Goal: Communication & Community: Answer question/provide support

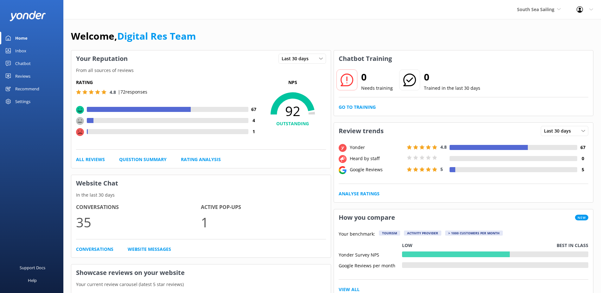
click at [23, 49] on div "Inbox" at bounding box center [20, 50] width 11 height 13
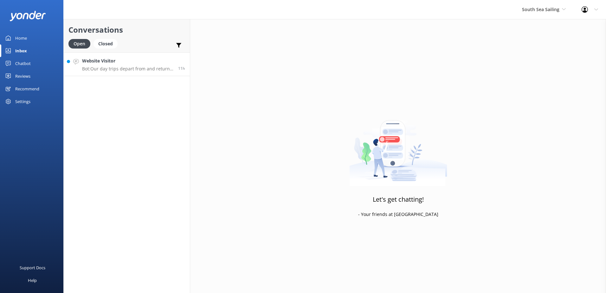
click at [149, 68] on p "Bot: Our day trips depart from and return to Port Denarau, Nadi, Fiji." at bounding box center [127, 69] width 91 height 6
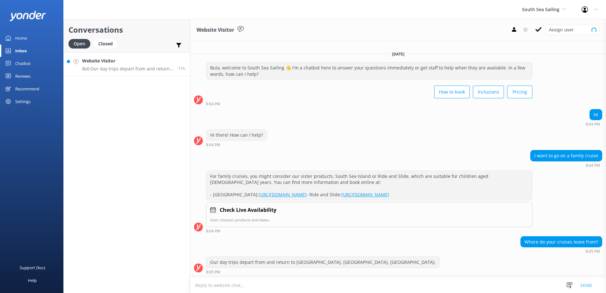
scroll to position [2, 0]
click at [542, 29] on button at bounding box center [538, 30] width 11 height 10
click at [547, 16] on div "South Sea Sailing South Sea Sailing South Sea Cruises Malamala Beach Club Aweso…" at bounding box center [544, 9] width 60 height 19
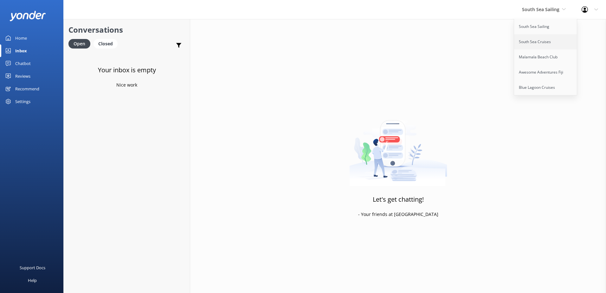
click at [540, 45] on link "South Sea Cruises" at bounding box center [545, 41] width 63 height 15
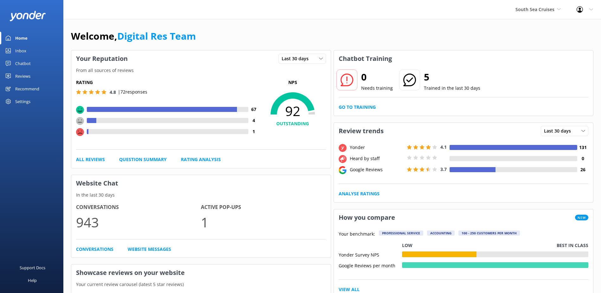
click at [28, 52] on link "Inbox" at bounding box center [31, 50] width 63 height 13
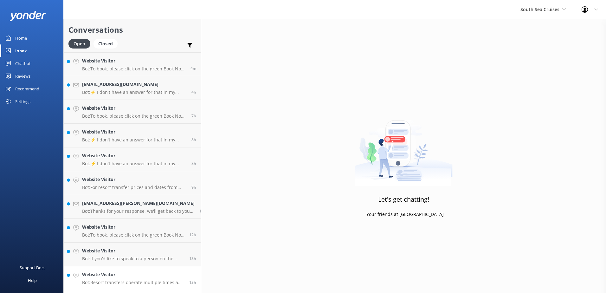
click at [134, 281] on p "Bot: Resort transfers operate multiple times a day, every day, departing from P…" at bounding box center [133, 283] width 102 height 6
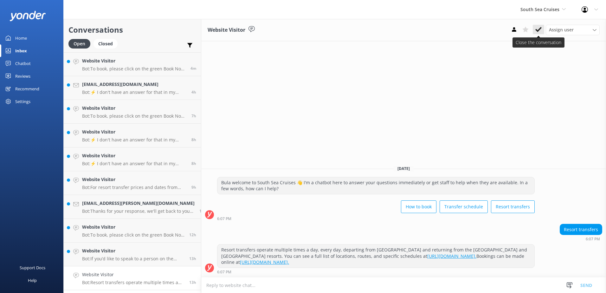
click at [536, 29] on icon at bounding box center [538, 29] width 6 height 6
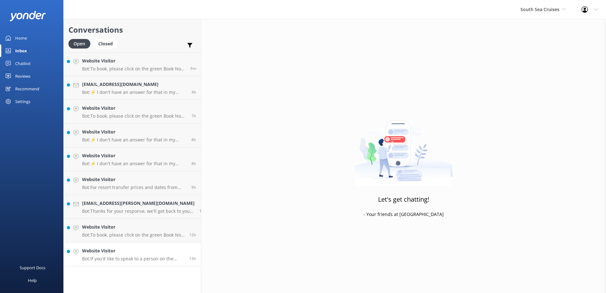
click at [121, 259] on p "Bot: If you’d like to speak to a person on the South Sea Cruises team, please c…" at bounding box center [133, 259] width 102 height 6
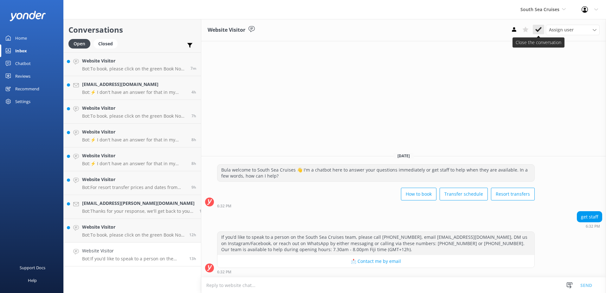
click at [534, 32] on button at bounding box center [538, 30] width 11 height 10
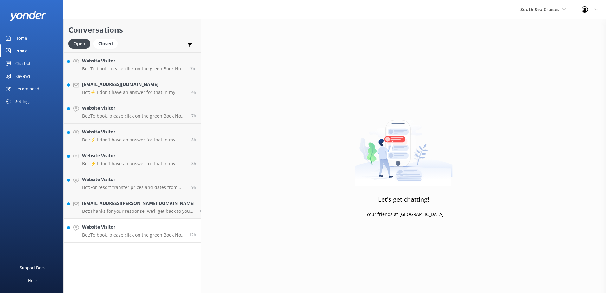
click at [138, 233] on p "Bot: To book, please click on the green Book Now button on our website and foll…" at bounding box center [133, 235] width 102 height 6
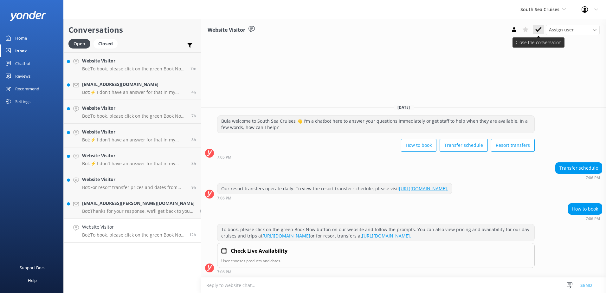
click at [534, 32] on button at bounding box center [538, 30] width 11 height 10
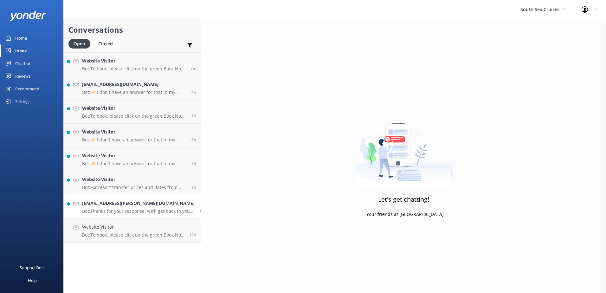
click at [124, 212] on p "Bot: Thanks for your response, we'll get back to you as soon as we can during o…" at bounding box center [138, 211] width 113 height 6
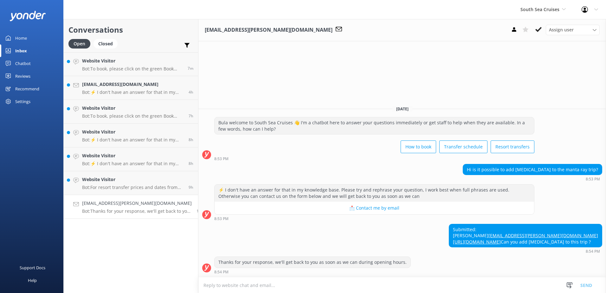
click at [333, 288] on textarea at bounding box center [402, 285] width 408 height 16
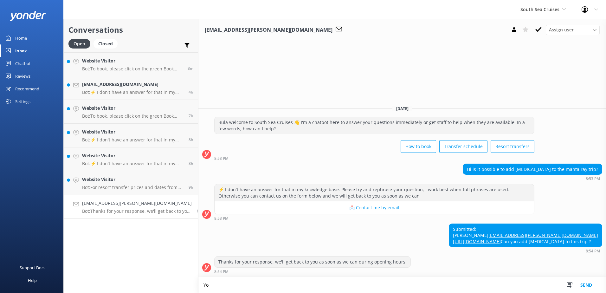
type textarea "Y"
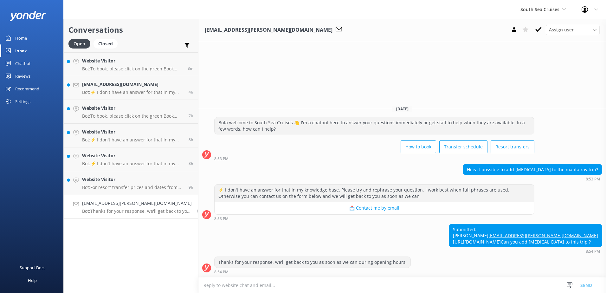
click at [134, 211] on p "Bot: Thanks for your response, we'll get back to you as soon as we can during o…" at bounding box center [137, 211] width 110 height 6
click at [133, 180] on h4 "Website Visitor" at bounding box center [133, 179] width 102 height 7
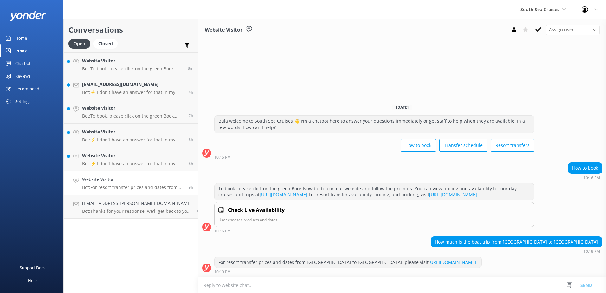
click at [390, 286] on textarea at bounding box center [402, 285] width 408 height 16
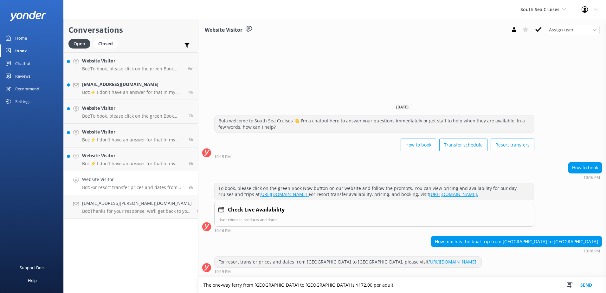
type textarea "The one-way ferry from Port Denarau to Mana Island is $172.00 per adult."
click at [596, 283] on button "Send" at bounding box center [586, 285] width 24 height 16
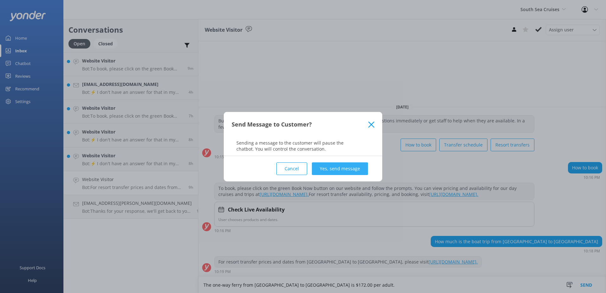
click at [362, 170] on button "Yes, send message" at bounding box center [340, 168] width 56 height 13
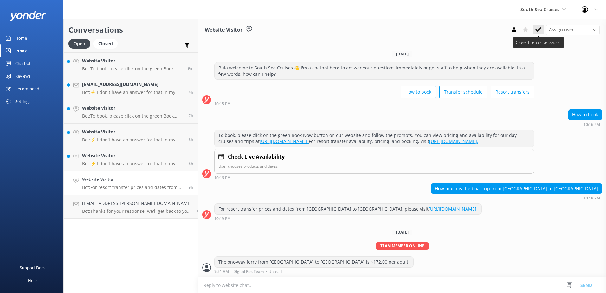
scroll to position [2, 0]
click at [538, 28] on icon at bounding box center [538, 29] width 6 height 6
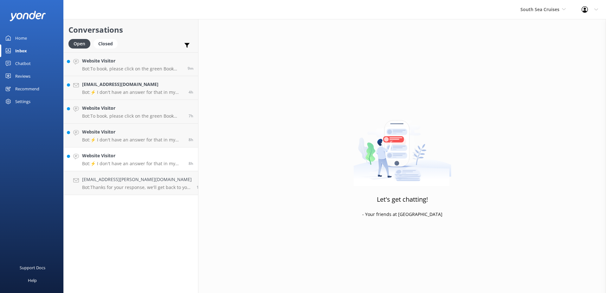
click at [134, 153] on h4 "Website Visitor" at bounding box center [133, 155] width 102 height 7
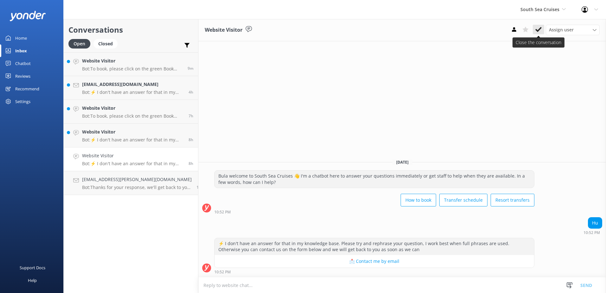
click at [542, 30] on button at bounding box center [538, 30] width 11 height 10
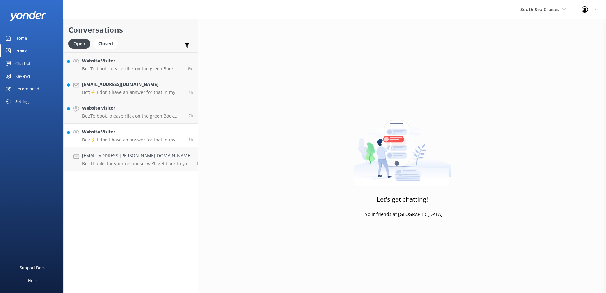
click at [138, 138] on p "Bot: ⚡ I don't have an answer for that in my knowledge base. Please try and rep…" at bounding box center [133, 140] width 102 height 6
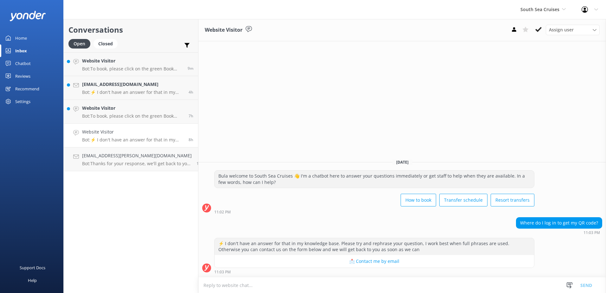
click at [415, 282] on textarea at bounding box center [402, 285] width 408 height 16
click at [263, 285] on textarea "Once you have checked in online, there is a green button" at bounding box center [402, 285] width 408 height 16
click at [265, 287] on textarea "Once you have checked in online, there is a green button" at bounding box center [402, 285] width 408 height 16
click at [325, 287] on textarea "Once you have checked in online, there is a green button" at bounding box center [402, 285] width 408 height 16
click at [357, 287] on textarea "Once you have checked in online, there is a green button on the login portal to…" at bounding box center [402, 285] width 408 height 16
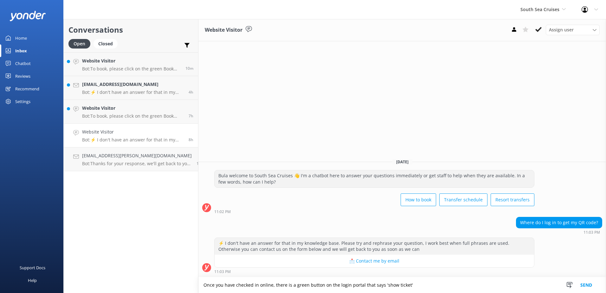
click at [439, 280] on textarea "Once you have checked in online, there is a green button on the login portal th…" at bounding box center [402, 285] width 408 height 16
type textarea "Once you have checked in online, there is a green button on the login portal th…"
click at [590, 284] on button "Send" at bounding box center [586, 285] width 24 height 16
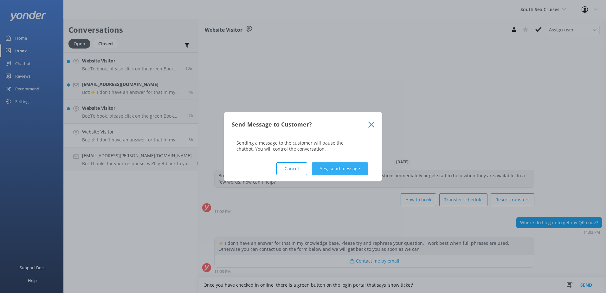
click at [358, 171] on button "Yes, send message" at bounding box center [340, 168] width 56 height 13
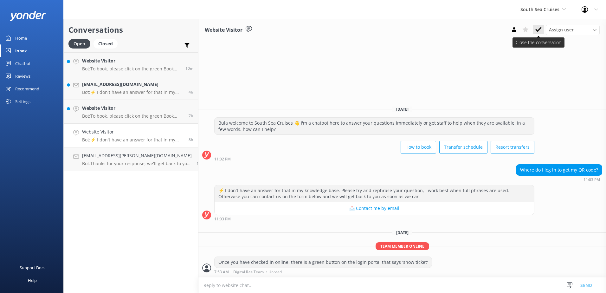
click at [533, 29] on button at bounding box center [538, 30] width 11 height 10
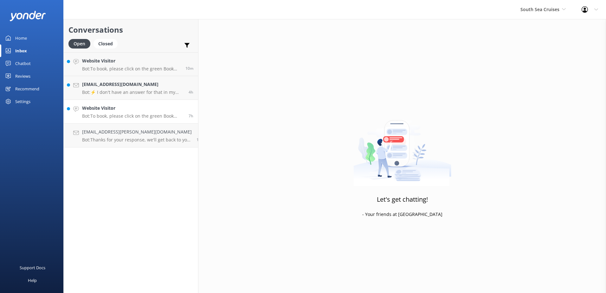
click at [146, 107] on h4 "Website Visitor" at bounding box center [133, 108] width 102 height 7
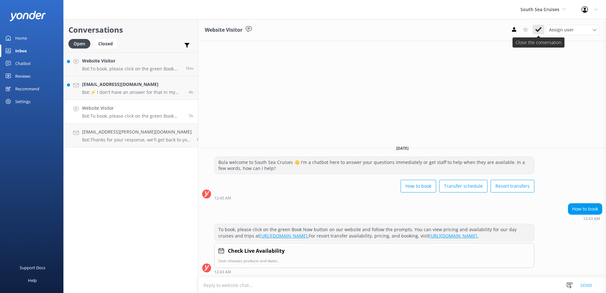
click at [537, 28] on icon at bounding box center [538, 29] width 6 height 6
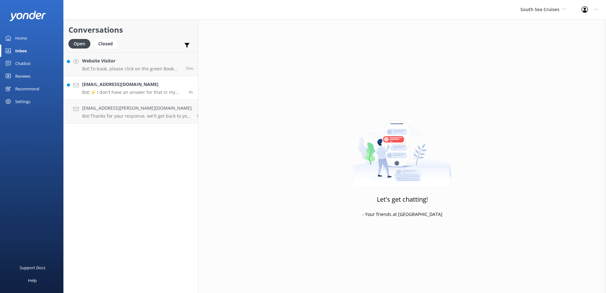
click at [133, 82] on h4 "keithtardif@msn.com" at bounding box center [133, 84] width 102 height 7
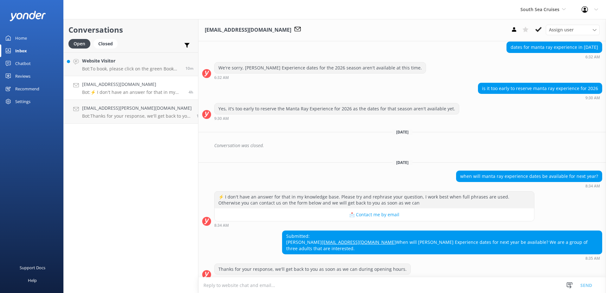
scroll to position [292, 0]
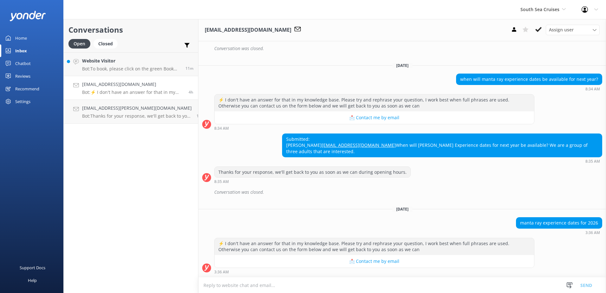
click at [330, 281] on textarea at bounding box center [402, 285] width 408 height 16
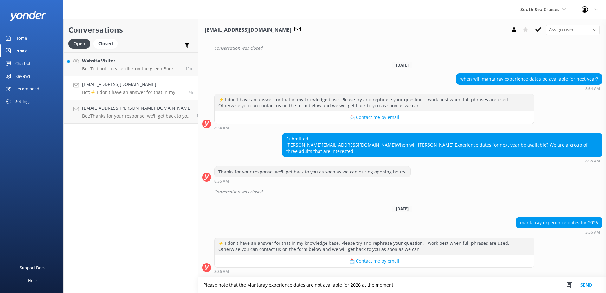
drag, startPoint x: 420, startPoint y: 284, endPoint x: 114, endPoint y: 269, distance: 306.2
click at [115, 269] on div "Conversations Open Closed Important Assigned to me Unassigned Website Visitor B…" at bounding box center [334, 156] width 543 height 274
type textarea "Please note that the Mantaray experience dates are not available for 2026 at th…"
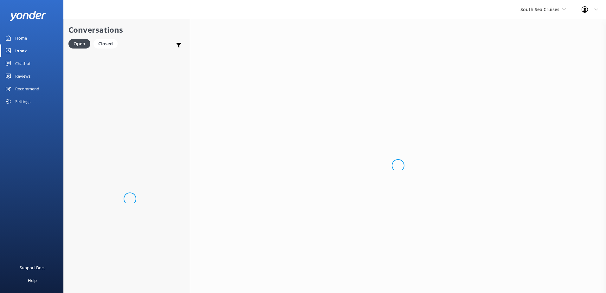
click at [395, 288] on div "Loading.." at bounding box center [398, 165] width 416 height 293
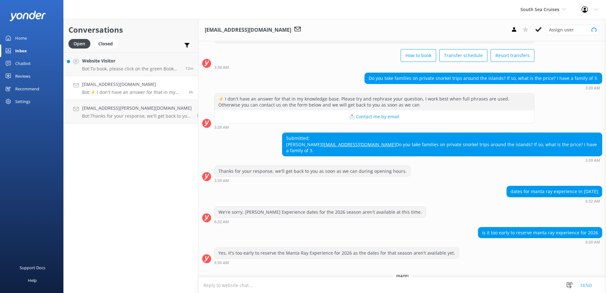
click at [394, 285] on textarea at bounding box center [402, 285] width 408 height 16
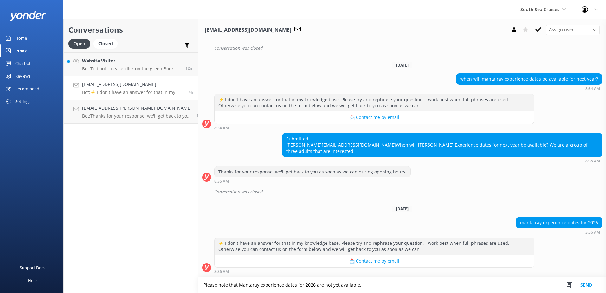
scroll to position [292, 0]
type textarea "Please note that Mantaray experience dates for 2026 are not yet available."
click at [588, 280] on button "Send" at bounding box center [586, 285] width 24 height 16
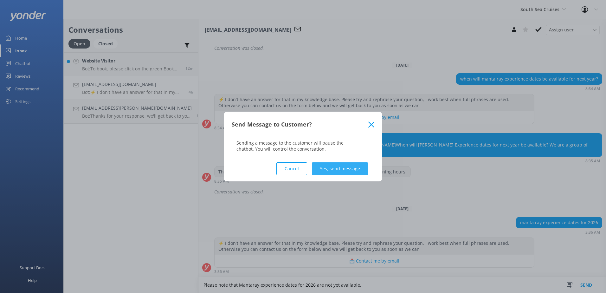
click at [333, 167] on button "Yes, send message" at bounding box center [340, 168] width 56 height 13
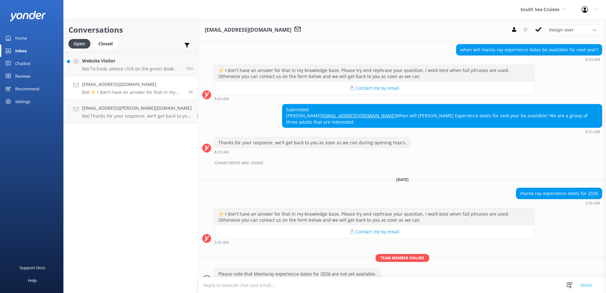
scroll to position [333, 0]
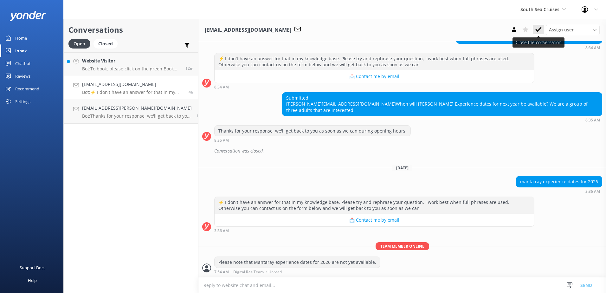
click at [539, 29] on icon at bounding box center [538, 29] width 6 height 6
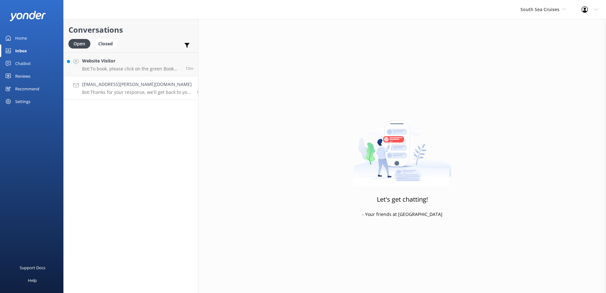
click at [156, 78] on link "Sophie.kostelecky@gmail.com Bot: Thanks for your response, we'll get back to yo…" at bounding box center [131, 88] width 134 height 24
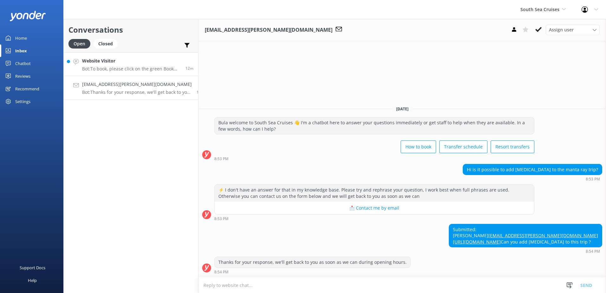
click at [157, 68] on p "Bot: To book, please click on the green Book Now button on our website and foll…" at bounding box center [131, 69] width 99 height 6
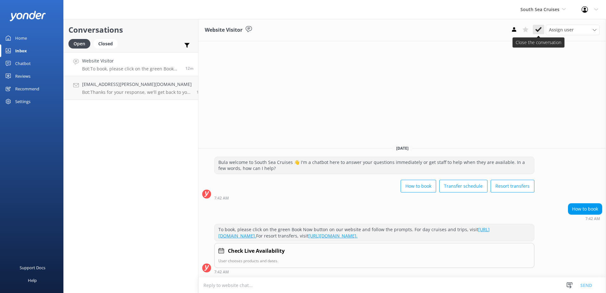
click at [536, 29] on icon at bounding box center [538, 29] width 6 height 6
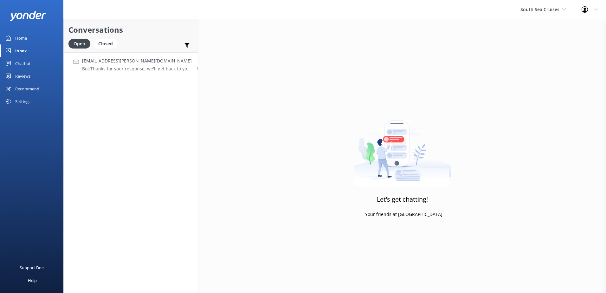
click at [121, 72] on link "Sophie.kostelecky@gmail.com Bot: Thanks for your response, we'll get back to yo…" at bounding box center [131, 64] width 134 height 24
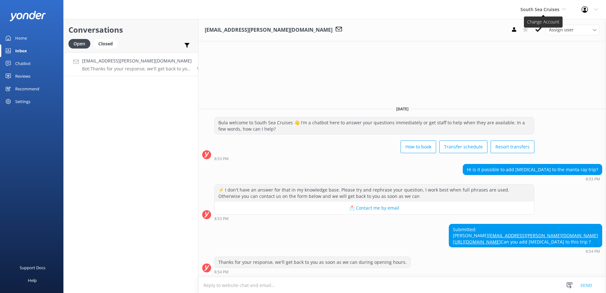
click at [529, 6] on span "South Sea Cruises" at bounding box center [539, 9] width 39 height 6
click at [541, 58] on link "Malamala Beach Club" at bounding box center [543, 56] width 63 height 15
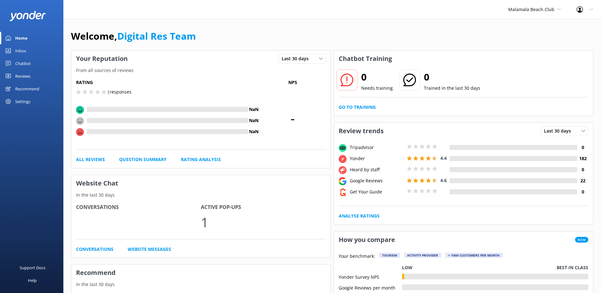
click at [23, 49] on div "Inbox" at bounding box center [20, 50] width 11 height 13
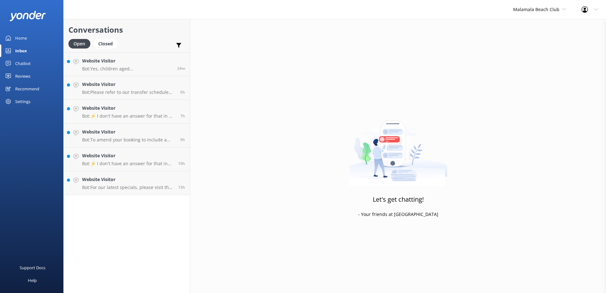
click at [138, 56] on link "Website Visitor Bot: Yes, children aged 4 and above are charged the same rate a…" at bounding box center [127, 64] width 126 height 24
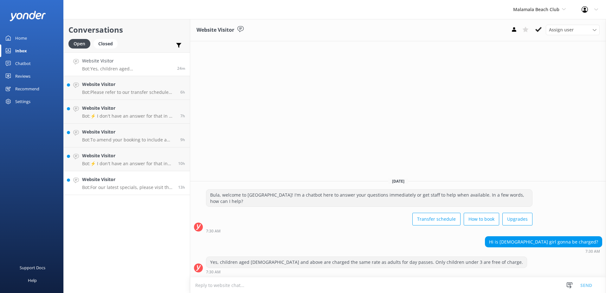
click at [132, 195] on link "Website Visitor Bot: For our latest specials, please visit the specials page on…" at bounding box center [127, 183] width 126 height 24
click at [140, 186] on p "Bot: For our latest specials, please visit the specials page on our website. If…" at bounding box center [127, 187] width 91 height 6
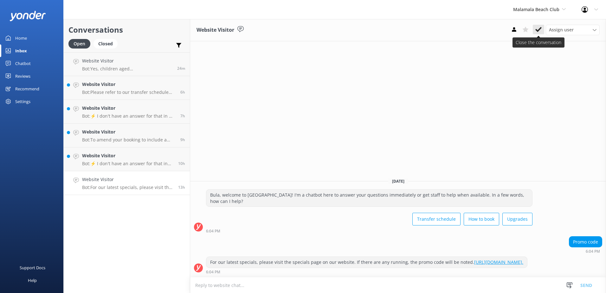
click at [541, 31] on icon at bounding box center [538, 29] width 6 height 6
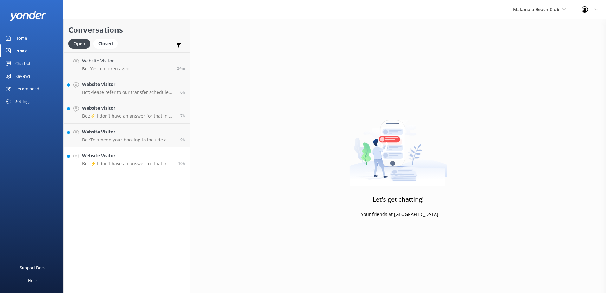
click at [133, 162] on p "Bot: ⚡ I don't have an answer for that in my knowledge base. Please try and rep…" at bounding box center [127, 164] width 91 height 6
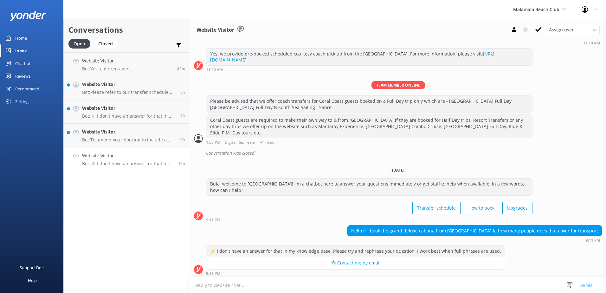
scroll to position [79, 0]
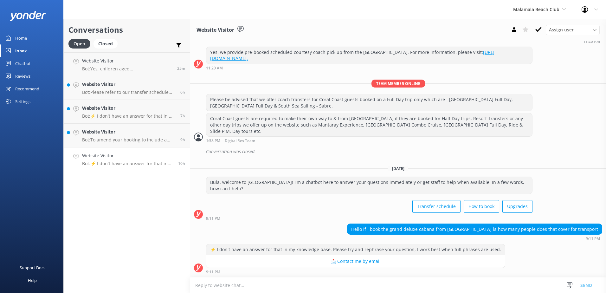
click at [405, 286] on textarea at bounding box center [398, 285] width 416 height 16
click at [395, 286] on textarea at bounding box center [398, 285] width 416 height 16
type textarea "C"
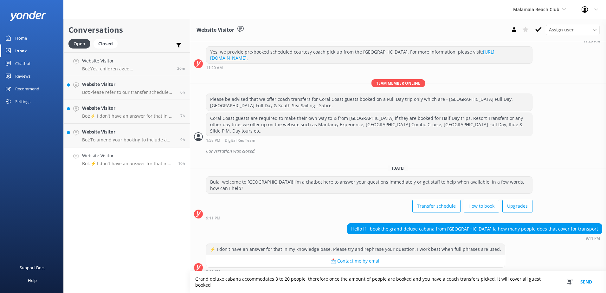
drag, startPoint x: 553, startPoint y: 284, endPoint x: 183, endPoint y: 273, distance: 370.3
click at [183, 273] on div "Conversations Open Closed Important Assigned to me Unassigned Website Visitor B…" at bounding box center [334, 156] width 543 height 274
paste textarea "The Grand Deluxe Cabana accommodates 8 to 20 people. Once the number of guests …"
type textarea "The Grand Deluxe Cabana accommodates 8 to 20 people. Once the number of guests …"
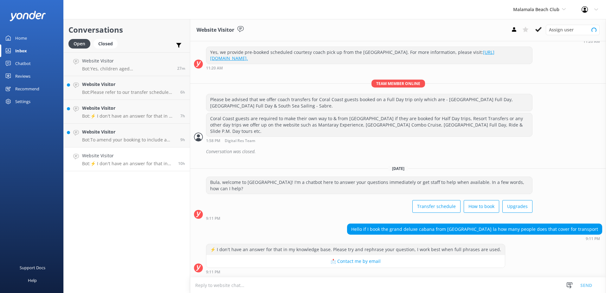
click at [363, 285] on textarea at bounding box center [398, 285] width 416 height 16
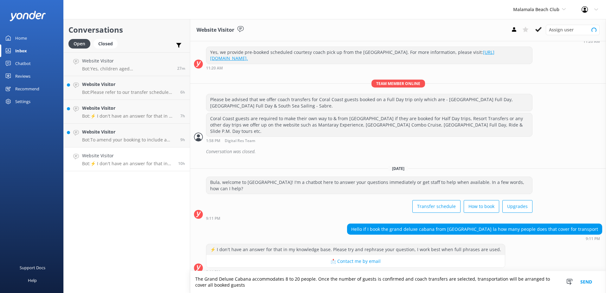
scroll to position [85, 0]
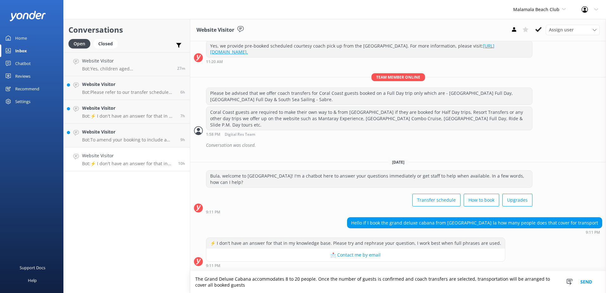
type textarea "The Grand Deluxe Cabana accommodates 8 to 20 people. Once the number of guests …"
click at [575, 283] on button "Send" at bounding box center [586, 282] width 24 height 22
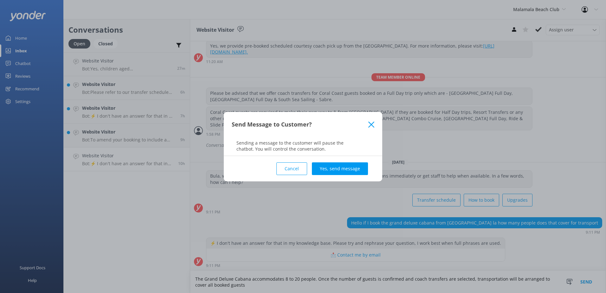
click at [581, 281] on div "Send Message to Customer? Sending a message to the customer will pause the chat…" at bounding box center [303, 146] width 606 height 293
click at [363, 171] on button "Yes, send message" at bounding box center [340, 168] width 56 height 13
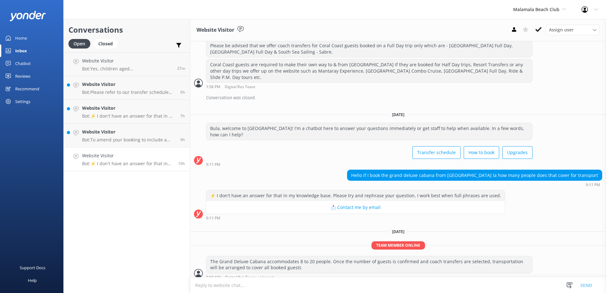
scroll to position [138, 0]
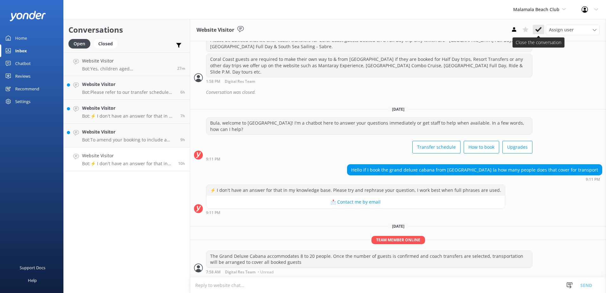
click at [536, 34] on button at bounding box center [538, 30] width 11 height 10
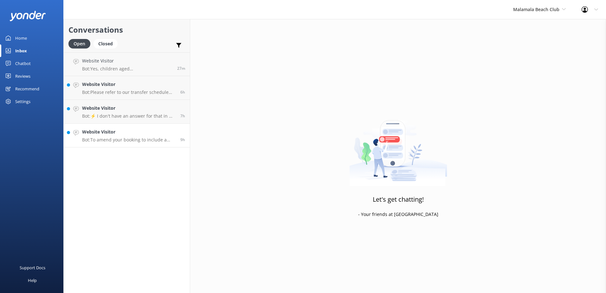
click at [146, 142] on p "Bot: To amend your booking to include a child, please contact us at [EMAIL_ADDR…" at bounding box center [128, 140] width 93 height 6
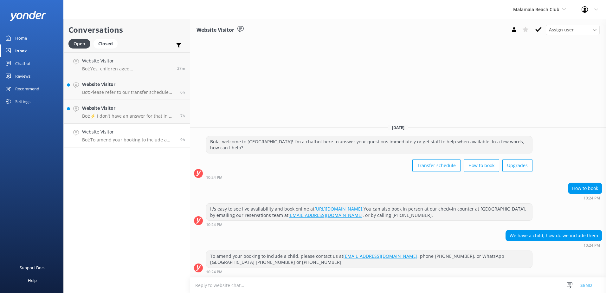
click at [326, 283] on textarea at bounding box center [398, 285] width 416 height 16
click at [362, 283] on textarea "Yes, children and infants will need to be included in the booking" at bounding box center [398, 285] width 416 height 16
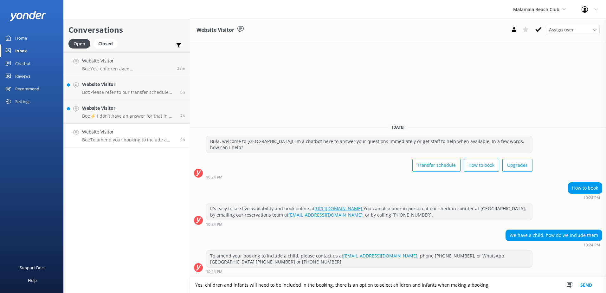
type textarea "Yes, children and infants will need to be included in the booking. there is an …"
click at [591, 279] on button "Send" at bounding box center [586, 285] width 24 height 16
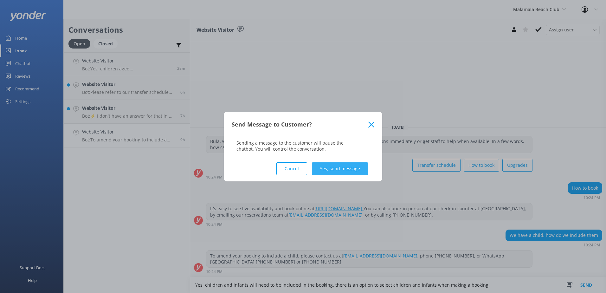
click at [356, 168] on button "Yes, send message" at bounding box center [340, 168] width 56 height 13
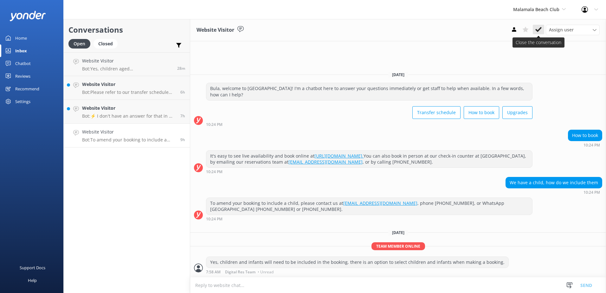
click at [541, 29] on icon at bounding box center [538, 29] width 6 height 6
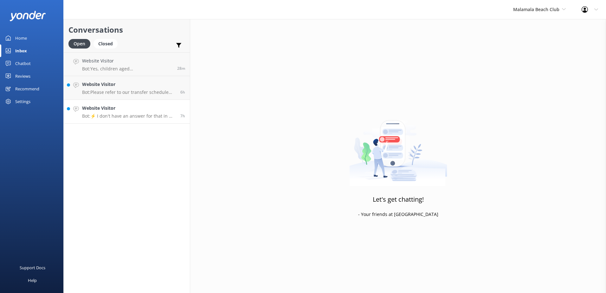
click at [131, 117] on p "Bot: ⚡ I don't have an answer for that in my knowledge base. Please try and rep…" at bounding box center [128, 116] width 93 height 6
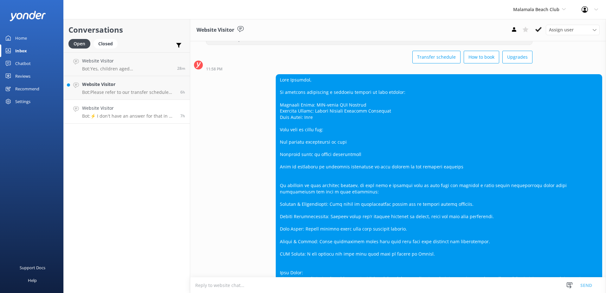
scroll to position [221, 0]
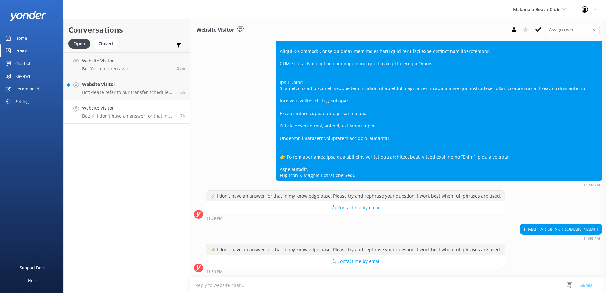
click at [535, 35] on div "Assign user [PERSON_NAME] [PERSON_NAME] Digital Res Team [PERSON_NAME] [PERSON_…" at bounding box center [553, 30] width 91 height 10
click at [541, 30] on icon at bounding box center [538, 29] width 6 height 6
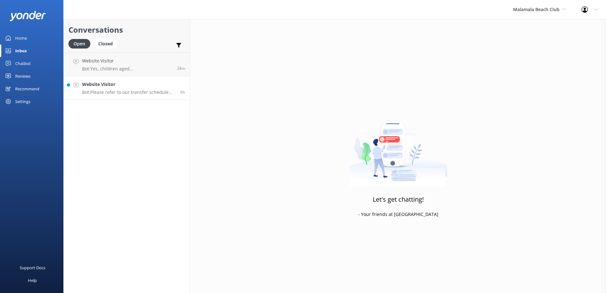
click at [127, 91] on p "Bot: Please refer to our transfer schedule and route info for your resort pick …" at bounding box center [128, 92] width 93 height 6
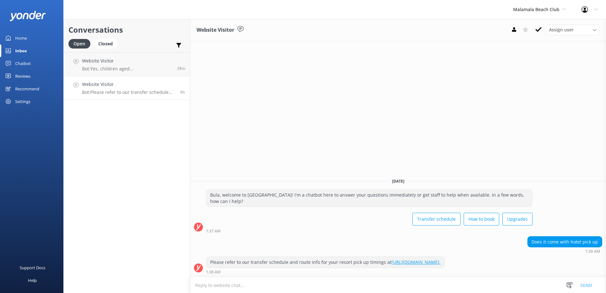
click at [393, 279] on textarea at bounding box center [398, 285] width 416 height 16
type textarea "We offer coach transfers for most hotels in [GEOGRAPHIC_DATA]/[GEOGRAPHIC_DATA]…"
click at [583, 284] on button "Send" at bounding box center [586, 285] width 24 height 16
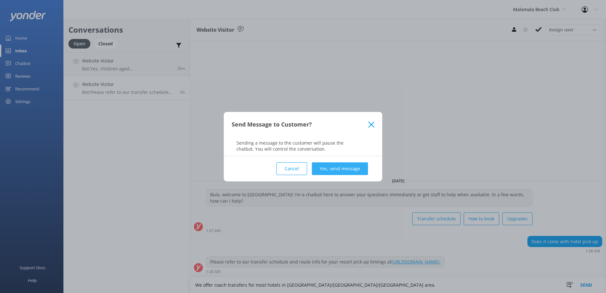
click at [348, 167] on button "Yes, send message" at bounding box center [340, 168] width 56 height 13
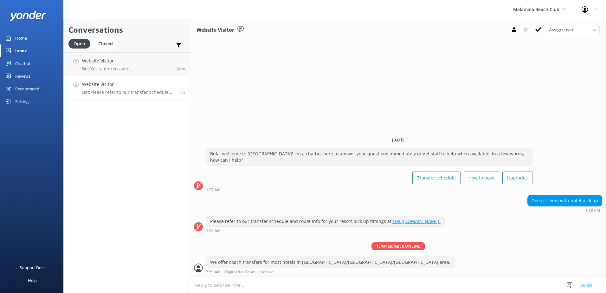
click at [537, 22] on div "Website Visitor Assign user [PERSON_NAME] [PERSON_NAME] Digital Res Team [PERSO…" at bounding box center [398, 30] width 416 height 22
click at [538, 26] on button at bounding box center [538, 30] width 11 height 10
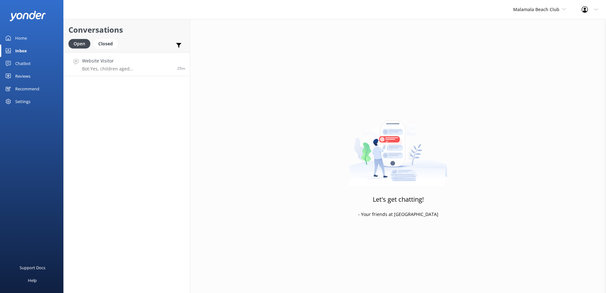
click at [122, 61] on h4 "Website Visitor" at bounding box center [127, 60] width 90 height 7
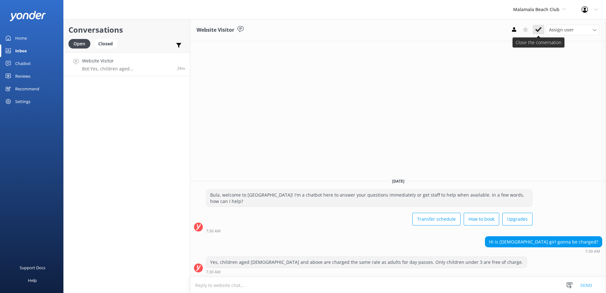
click at [541, 30] on icon at bounding box center [538, 29] width 6 height 6
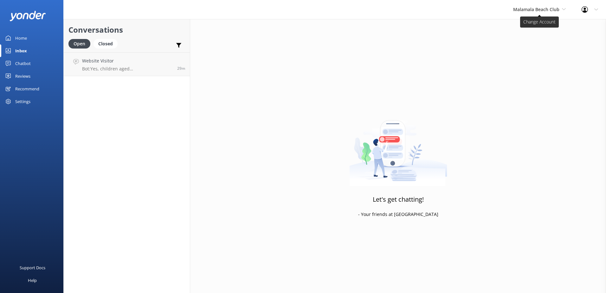
click at [544, 8] on span "Malamala Beach Club" at bounding box center [536, 9] width 46 height 6
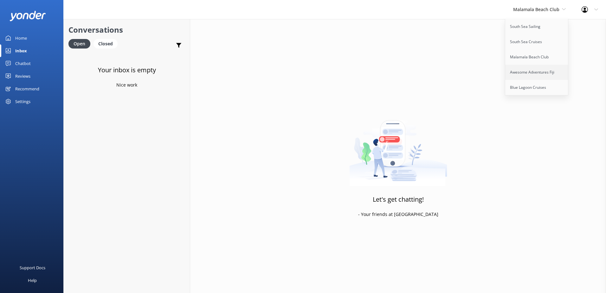
click at [537, 71] on link "Awesome Adventures Fiji" at bounding box center [536, 72] width 63 height 15
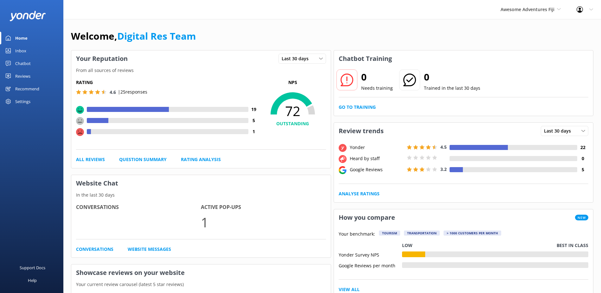
click at [22, 52] on div "Inbox" at bounding box center [20, 50] width 11 height 13
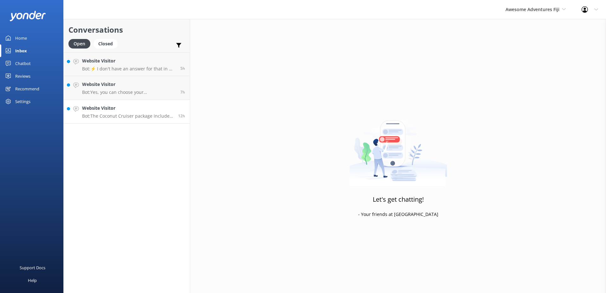
click at [136, 113] on p "Bot: The Coconut Cruiser package includes activities such as guided reef snorke…" at bounding box center [127, 116] width 91 height 6
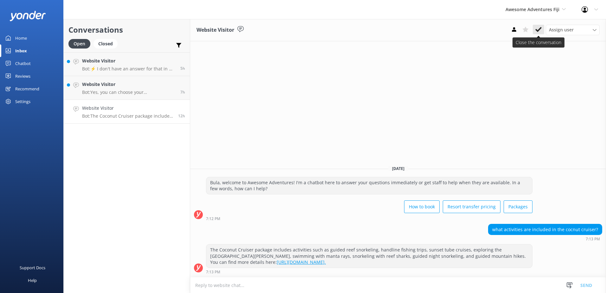
click at [537, 32] on icon at bounding box center [538, 29] width 6 height 6
click at [155, 89] on p "Bot: Yes, you can choose your accommodation based on your package. You may sele…" at bounding box center [128, 92] width 93 height 6
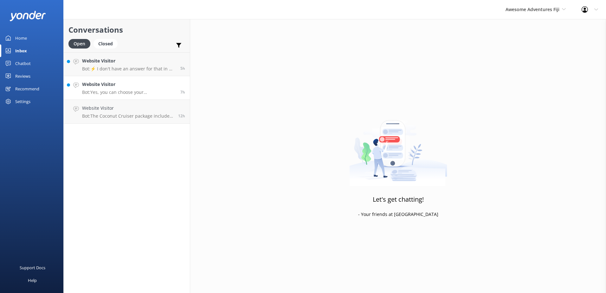
click at [140, 92] on p "Bot: Yes, you can choose your accommodation based on your package. You may sele…" at bounding box center [128, 92] width 93 height 6
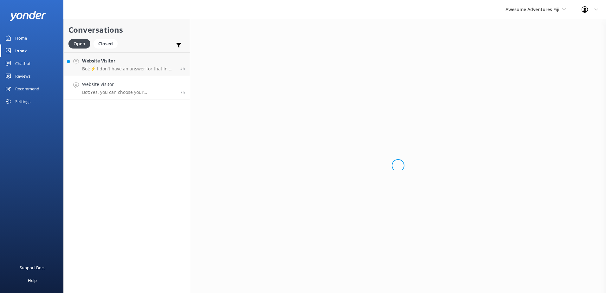
click at [120, 88] on div "Website Visitor Bot: Yes, you can choose your accommodation based on your packa…" at bounding box center [128, 88] width 93 height 14
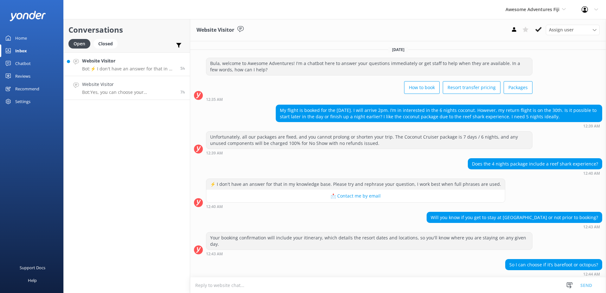
scroll to position [32, 0]
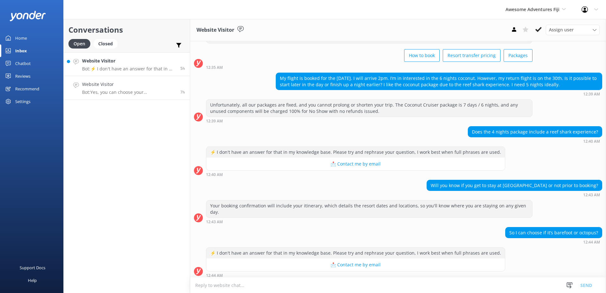
click at [155, 60] on h4 "Website Visitor" at bounding box center [128, 60] width 93 height 7
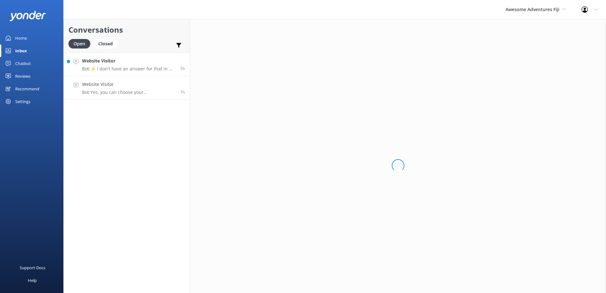
click at [136, 87] on h4 "Website Visitor" at bounding box center [128, 84] width 93 height 7
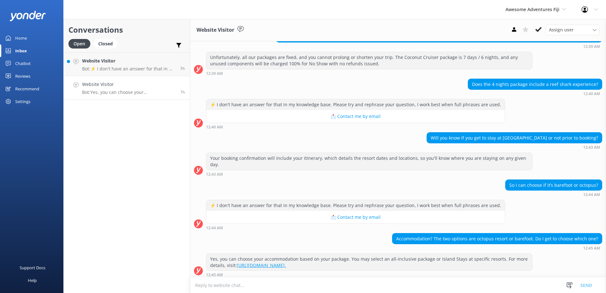
scroll to position [82, 0]
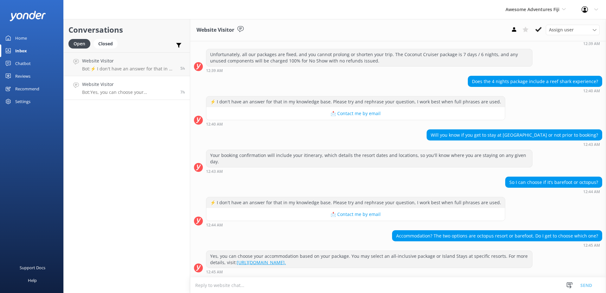
click at [449, 290] on textarea at bounding box center [398, 285] width 416 height 16
click at [449, 288] on textarea at bounding box center [398, 285] width 416 height 16
click at [340, 286] on textarea at bounding box center [398, 285] width 416 height 16
paste textarea "Should you require any further assistance, please contact & liaise directly wit…"
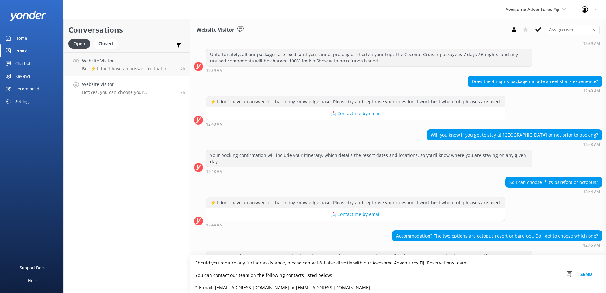
scroll to position [0, 0]
drag, startPoint x: 283, startPoint y: 264, endPoint x: 173, endPoint y: 263, distance: 110.0
click at [173, 263] on div "Conversations Open Closed Important Assigned to me Unassigned Website Visitor B…" at bounding box center [334, 156] width 543 height 274
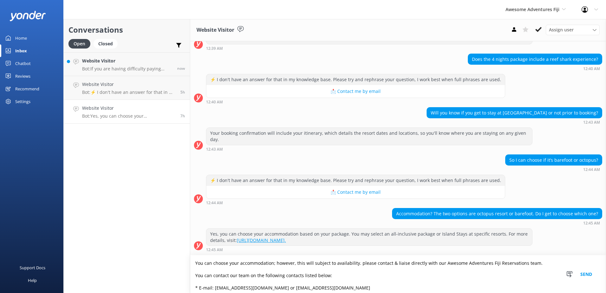
type textarea "You can choose your accommodation; however, this will subject to availability. …"
click at [583, 278] on button "Send" at bounding box center [586, 274] width 24 height 38
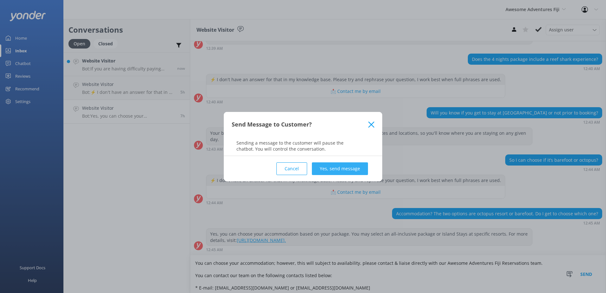
click at [349, 169] on button "Yes, send message" at bounding box center [340, 168] width 56 height 13
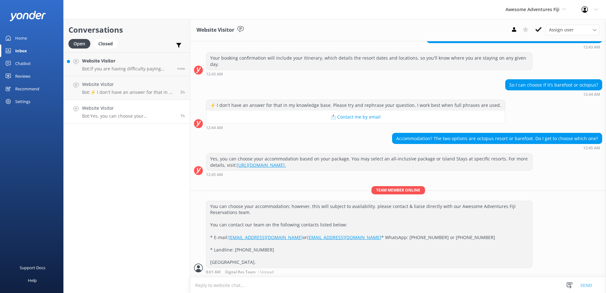
scroll to position [192, 0]
click at [543, 29] on button at bounding box center [538, 30] width 11 height 10
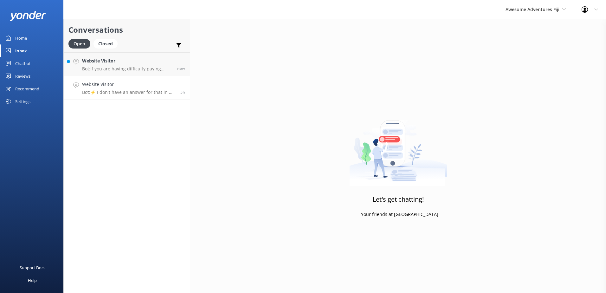
click at [144, 93] on p "Bot: ⚡ I don't have an answer for that in my knowledge base. Please try and rep…" at bounding box center [128, 92] width 93 height 6
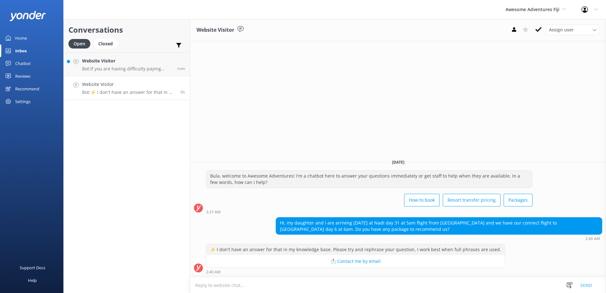
click at [321, 286] on textarea at bounding box center [398, 285] width 416 height 16
paste textarea "For more information or if you'd like to book online, please visit our Awesome …"
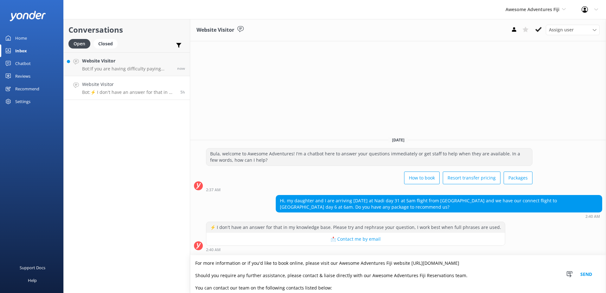
type textarea "For more information or if you'd like to book online, please visit our Awesome …"
click at [583, 276] on button "Send" at bounding box center [586, 274] width 24 height 38
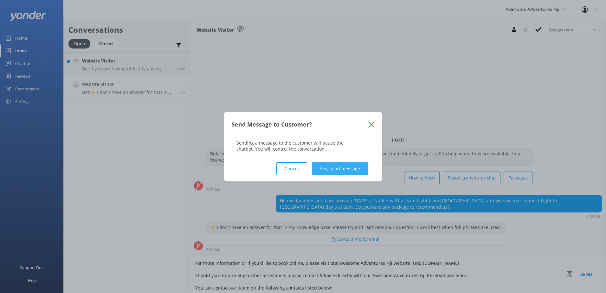
click at [354, 169] on button "Yes, send message" at bounding box center [340, 168] width 56 height 13
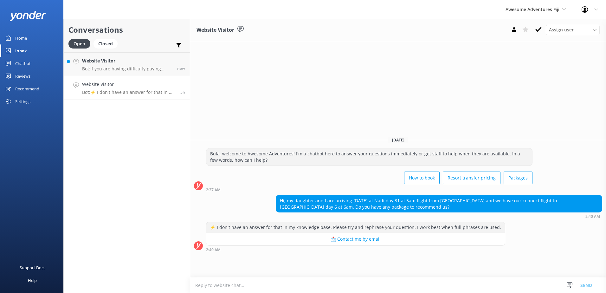
scroll to position [3, 0]
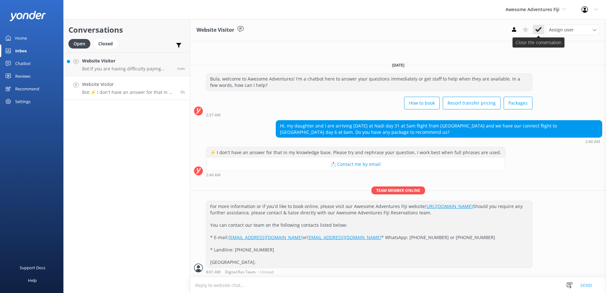
click at [538, 33] on icon at bounding box center [538, 29] width 6 height 6
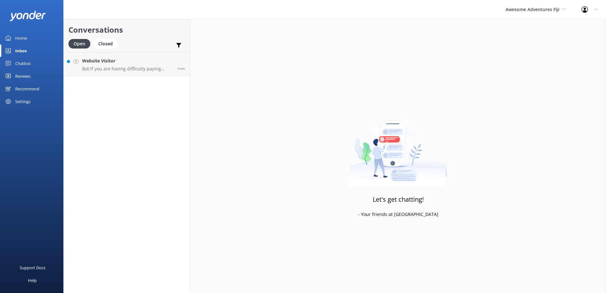
click at [525, 17] on div "Awesome Adventures Fiji South Sea Sailing South Sea Cruises Malamala Beach Club…" at bounding box center [536, 9] width 76 height 19
click at [519, 83] on link "Blue Lagoon Cruises" at bounding box center [529, 87] width 63 height 15
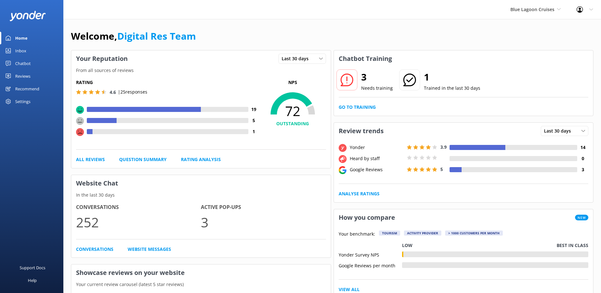
click at [34, 49] on link "Inbox" at bounding box center [31, 50] width 63 height 13
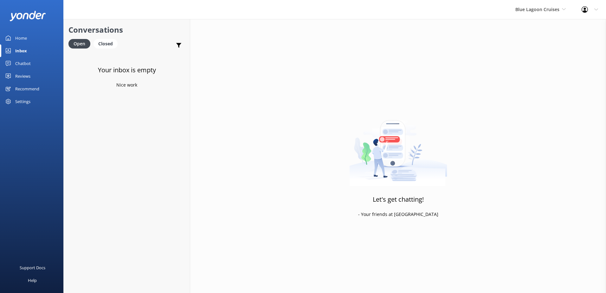
click at [141, 72] on h3 "Your inbox is empty" at bounding box center [127, 70] width 58 height 10
